Goal: Register for event/course

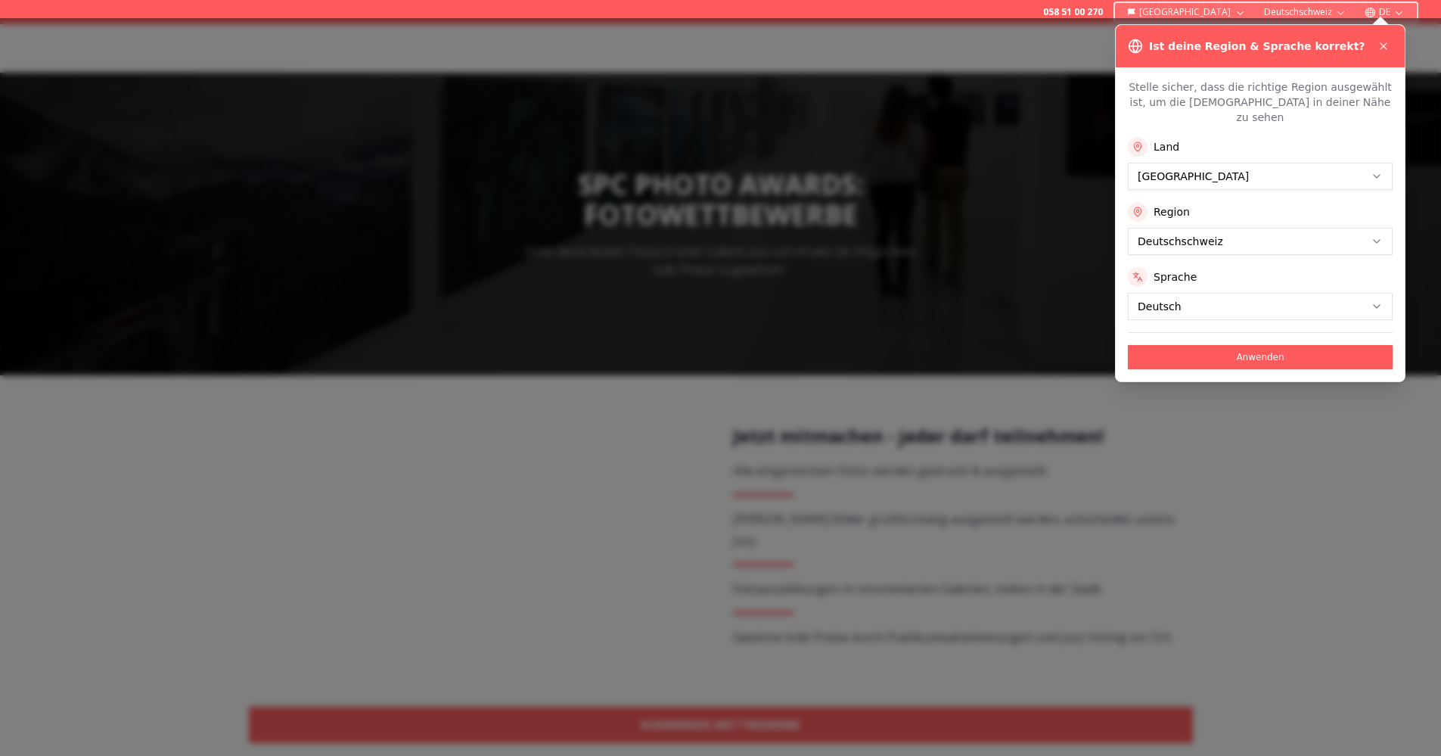
click at [1171, 345] on button "Anwenden" at bounding box center [1260, 357] width 265 height 24
click at [1395, 45] on div "Ist deine Region & Sprache korrekt?" at bounding box center [1260, 46] width 289 height 42
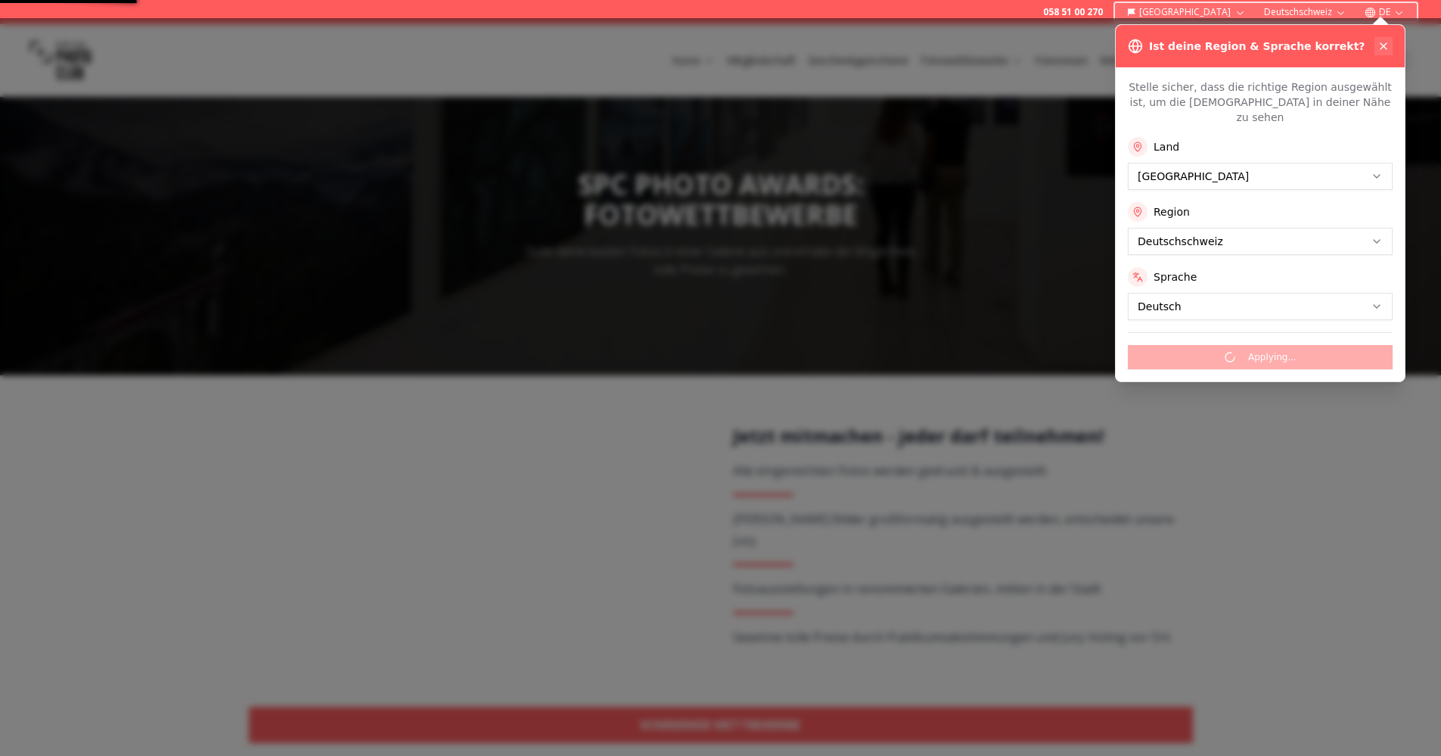
click at [1383, 37] on button at bounding box center [1383, 46] width 18 height 18
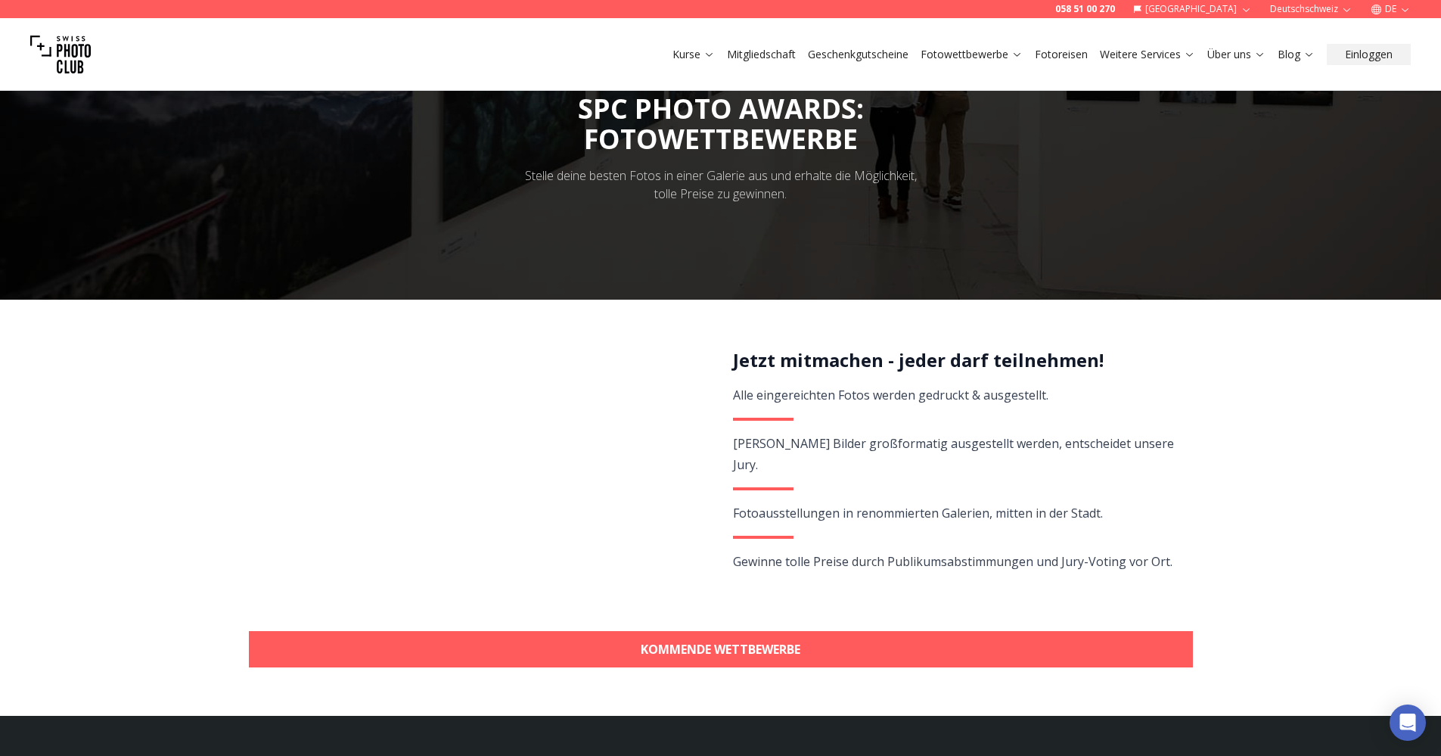
scroll to position [151, 0]
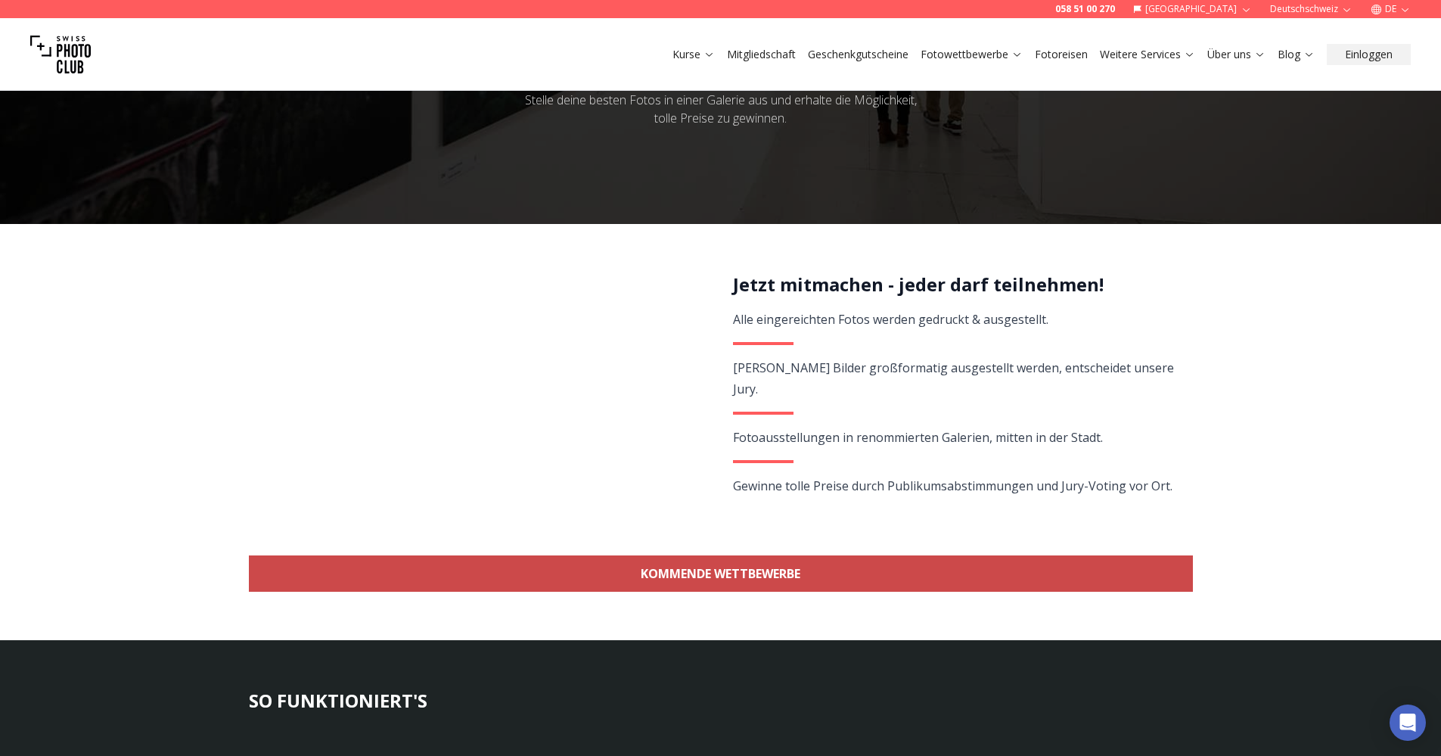
click at [635, 562] on link "KOMMENDE WETTBEWERBE" at bounding box center [721, 573] width 944 height 36
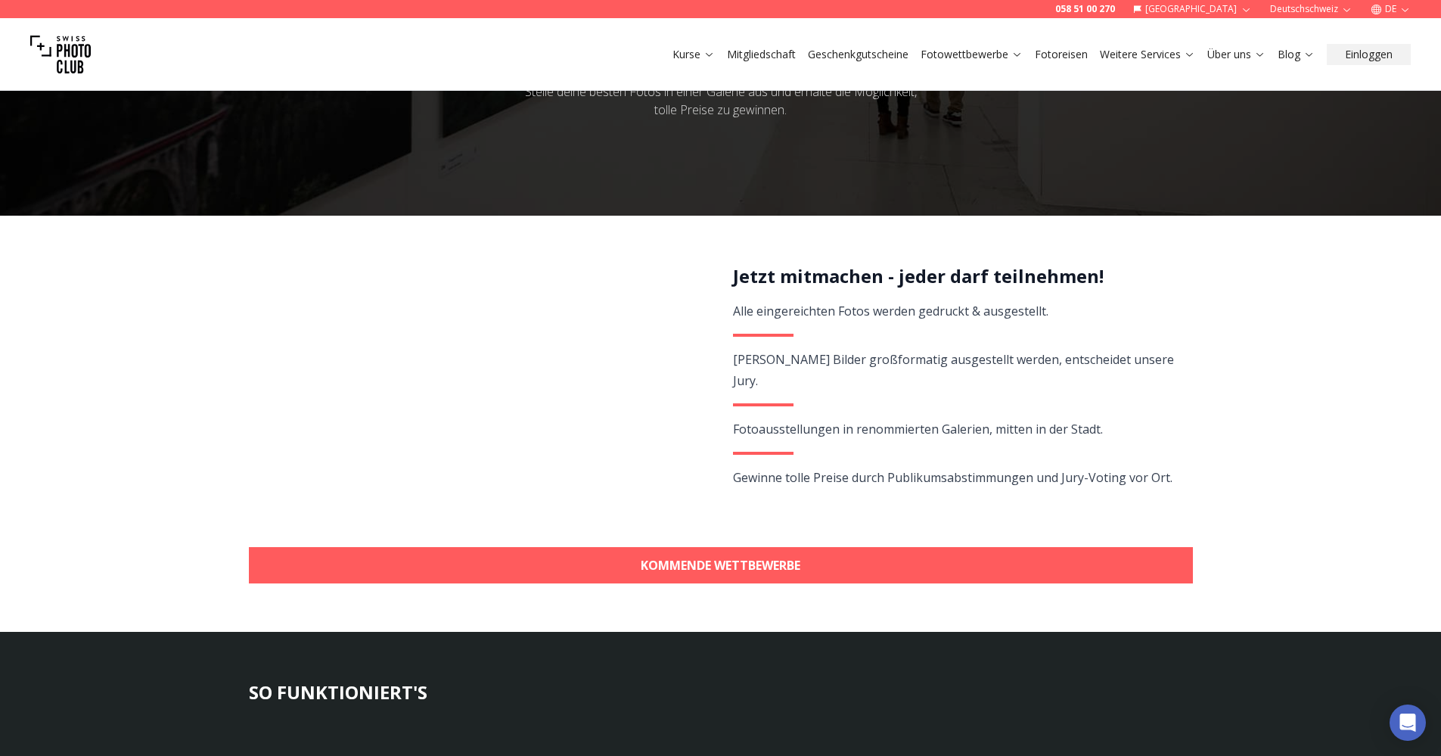
scroll to position [138, 0]
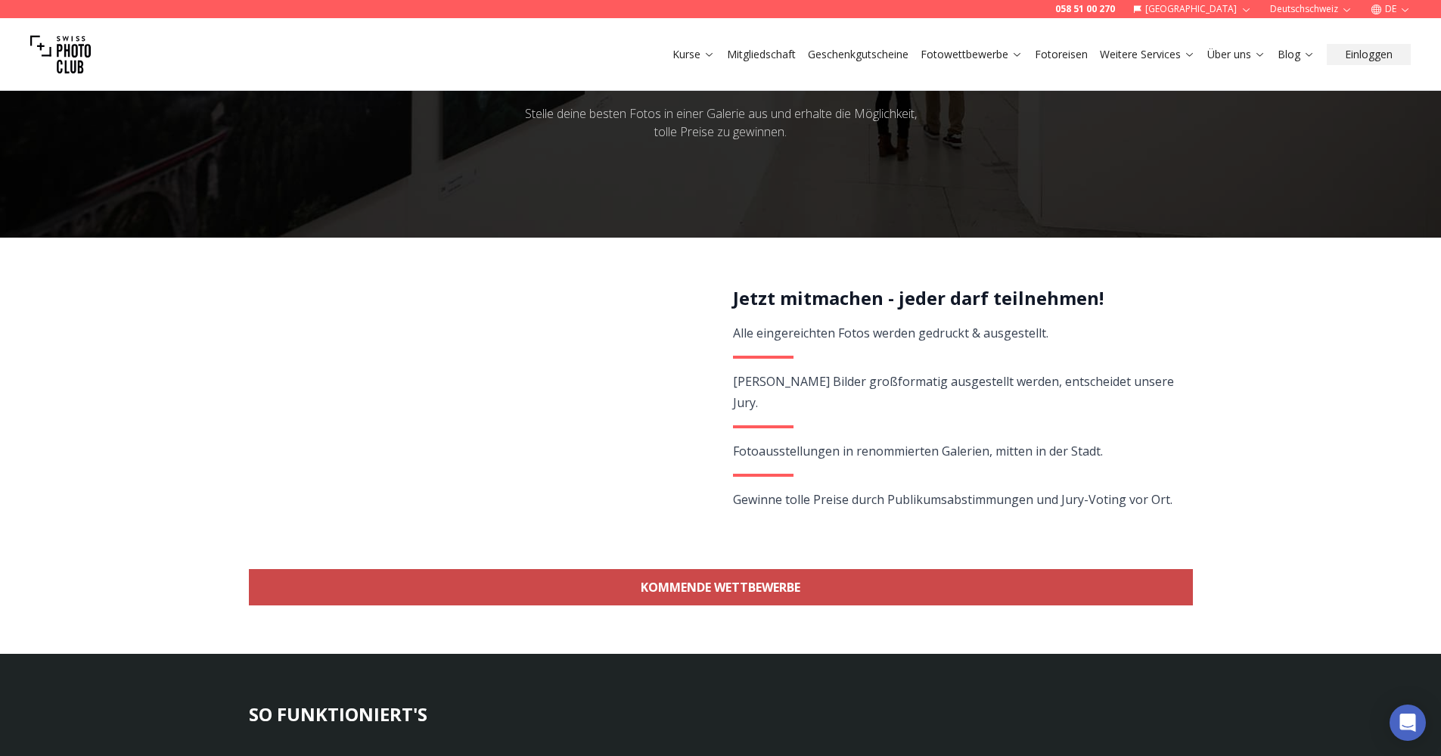
click at [753, 591] on link "KOMMENDE WETTBEWERBE" at bounding box center [721, 587] width 944 height 36
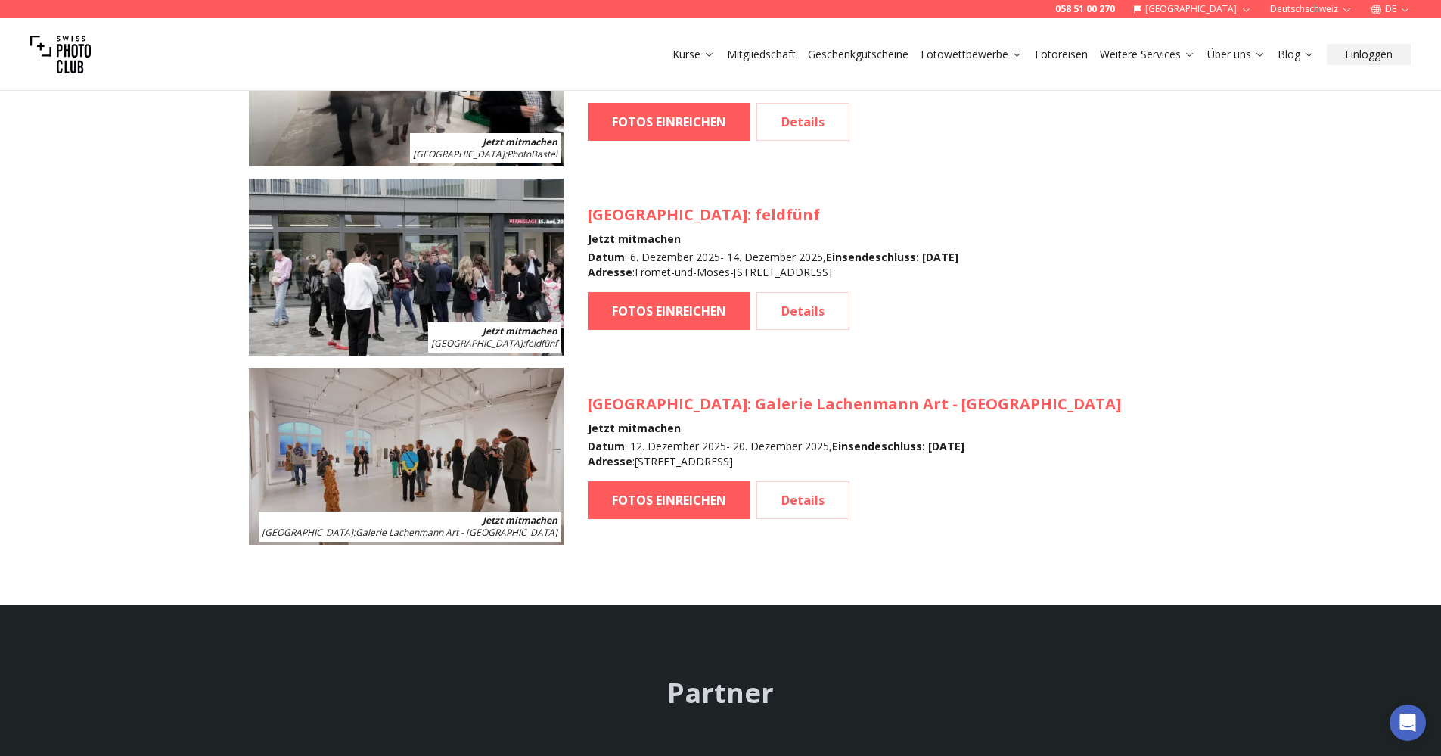
scroll to position [2104, 0]
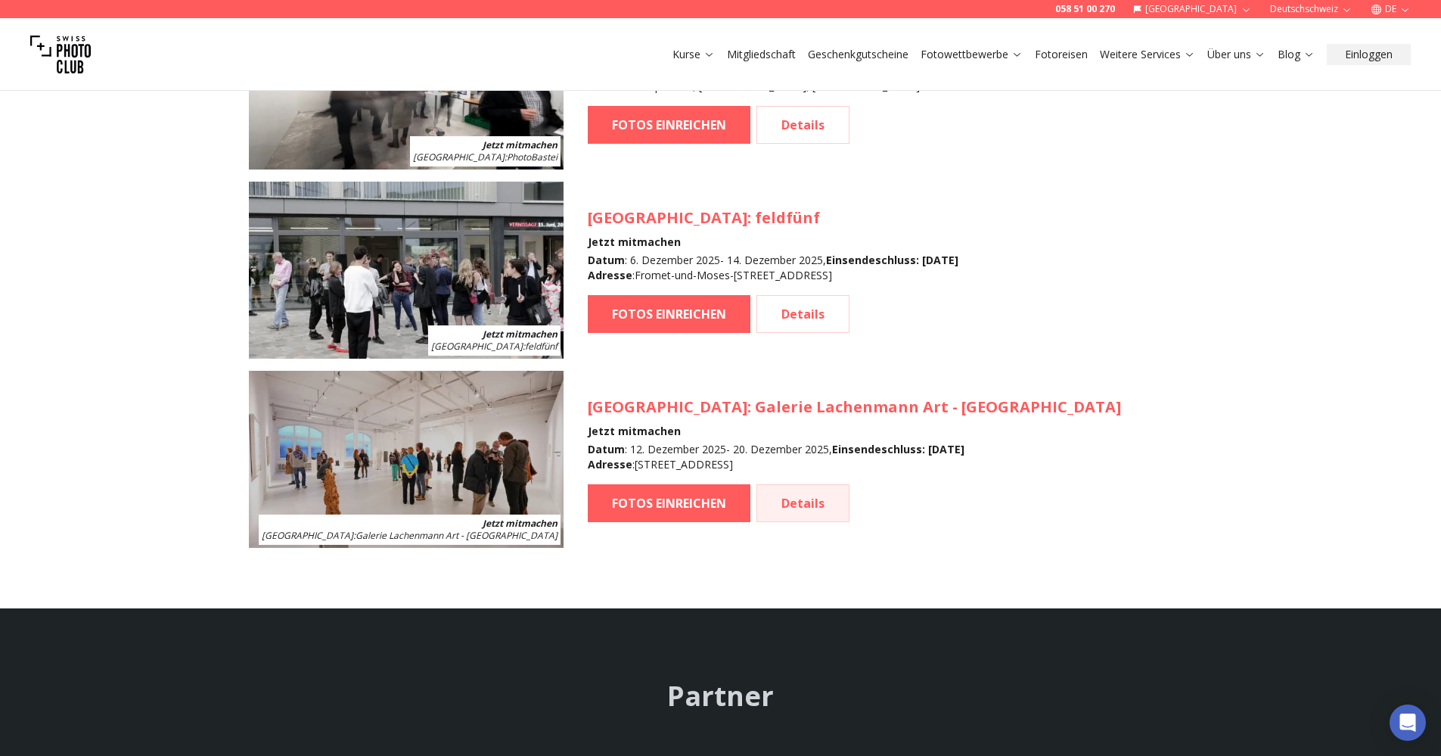
click at [802, 504] on link "Details" at bounding box center [802, 503] width 93 height 38
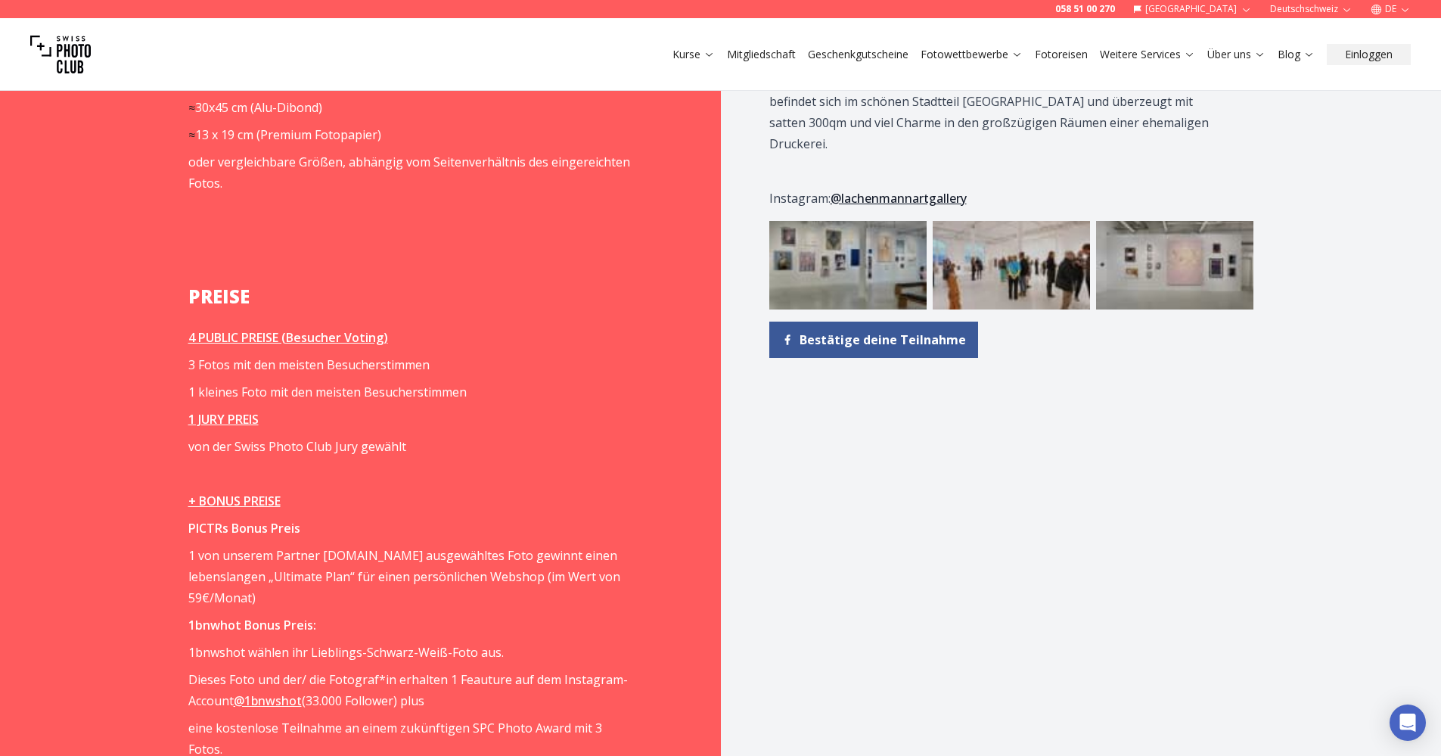
scroll to position [2042, 0]
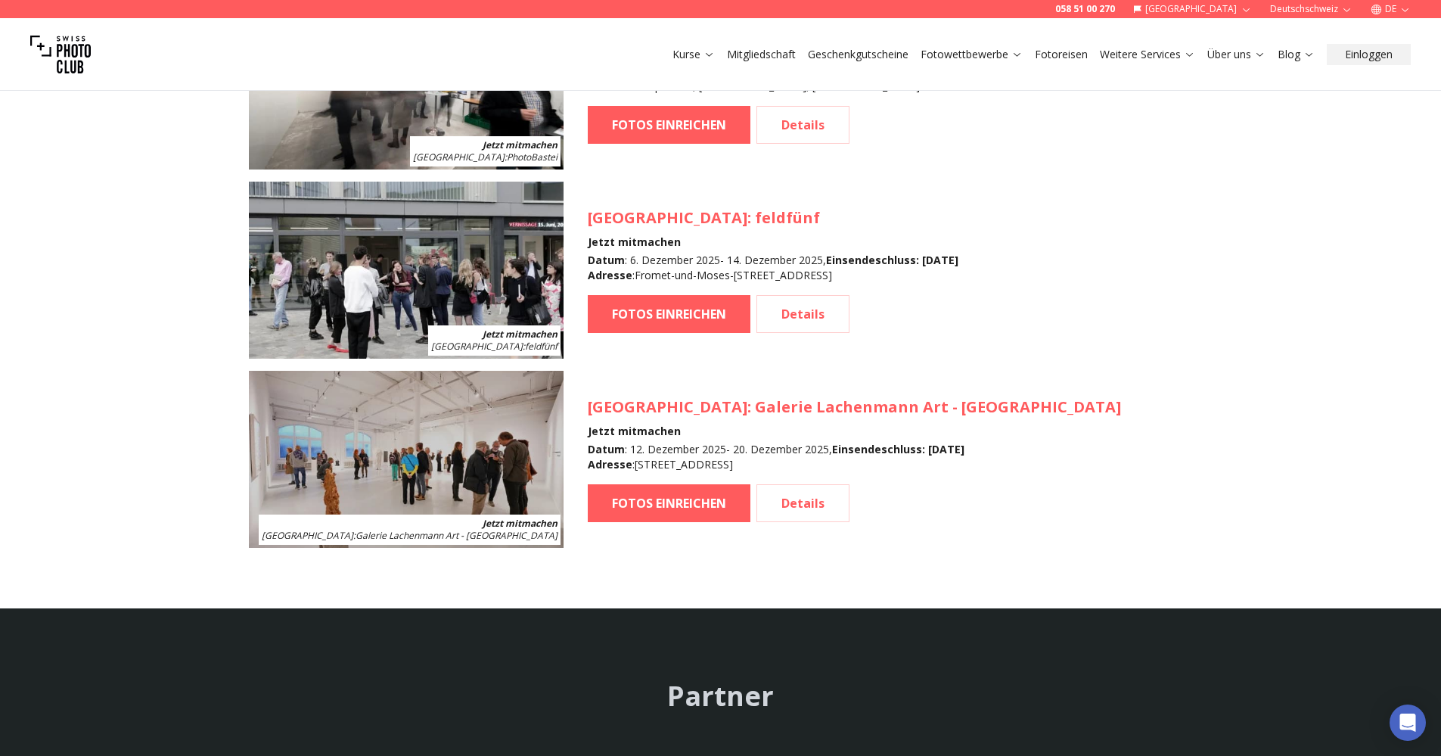
scroll to position [1969, 0]
